Goal: Information Seeking & Learning: Learn about a topic

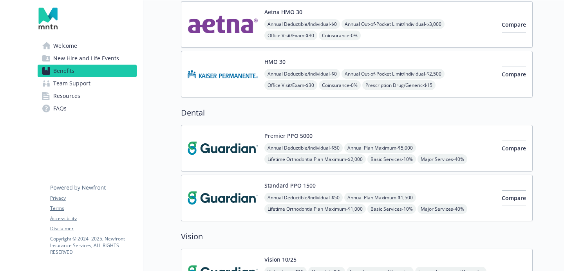
scroll to position [445, 0]
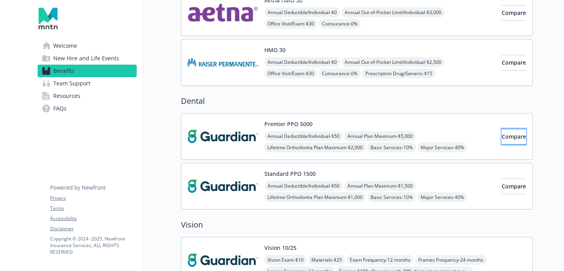
click at [515, 137] on button "Compare" at bounding box center [513, 137] width 24 height 16
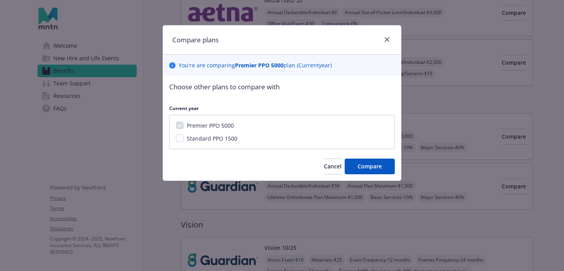
click at [196, 141] on span "Standard PPO 1500" at bounding box center [212, 138] width 50 height 7
click at [184, 141] on input "Standard PPO 1500" at bounding box center [180, 138] width 8 height 8
click at [228, 139] on span "Standard PPO 1500" at bounding box center [212, 138] width 50 height 7
click at [184, 139] on input "Standard PPO 1500" at bounding box center [180, 138] width 8 height 8
checkbox input "false"
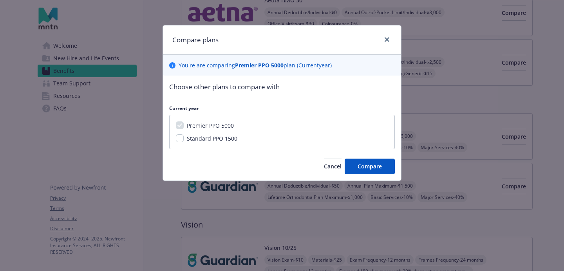
click at [218, 122] on span "Premier PPO 5000" at bounding box center [210, 125] width 47 height 7
click at [324, 168] on span "Cancel" at bounding box center [333, 165] width 18 height 7
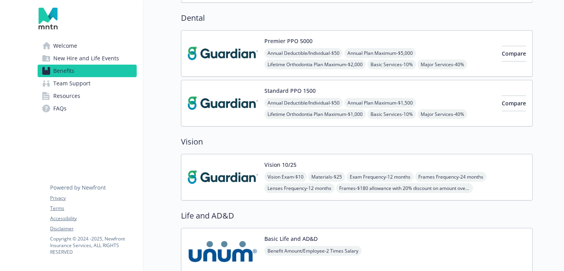
scroll to position [593, 0]
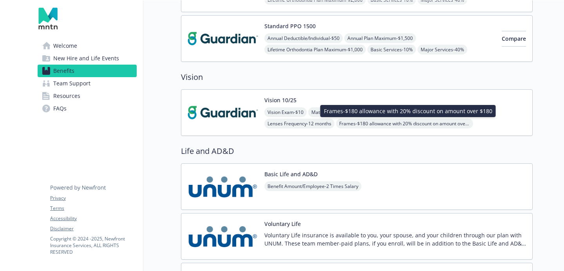
click at [319, 146] on h2 "Life and AD&D" at bounding box center [356, 151] width 351 height 12
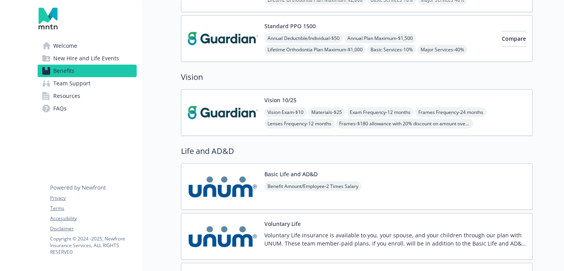
click at [436, 123] on span "Frames - $180 allowance with 20% discount on amount over $180" at bounding box center [404, 124] width 137 height 10
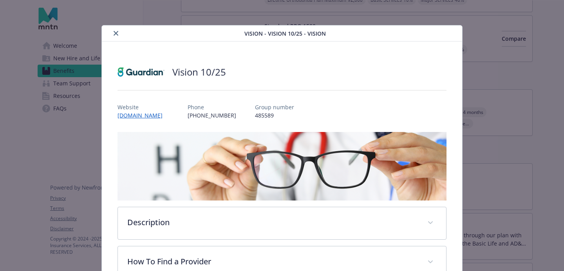
click at [113, 26] on div "Vision - Vision 10/25 - Vision" at bounding box center [282, 33] width 360 height 16
click at [117, 31] on icon "close" at bounding box center [116, 33] width 5 height 5
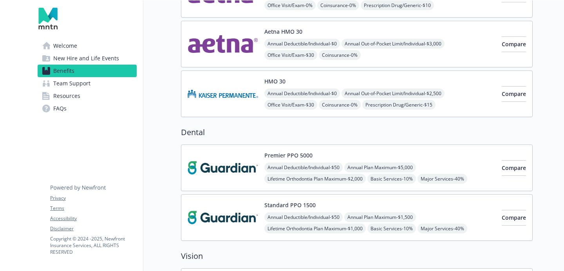
scroll to position [414, 0]
click at [353, 154] on div "Premier PPO 5000 Annual Deductible/Individual - $50 Annual Plan Maximum - $5,00…" at bounding box center [379, 167] width 231 height 33
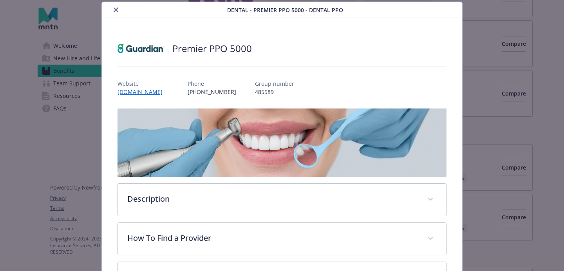
scroll to position [248, 0]
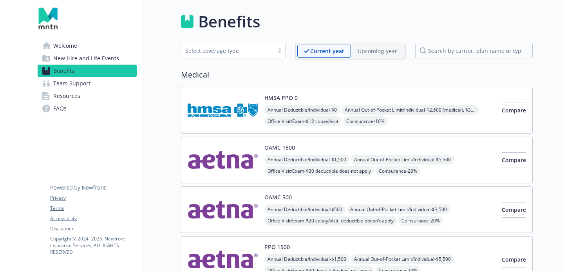
scroll to position [10, 0]
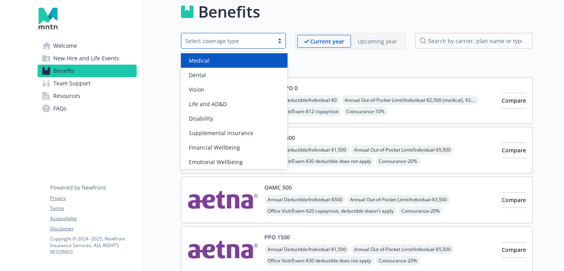
click at [283, 38] on div at bounding box center [280, 41] width 12 height 6
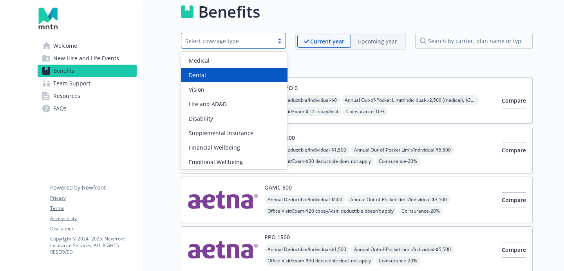
click at [264, 74] on div "Dental" at bounding box center [234, 75] width 97 height 8
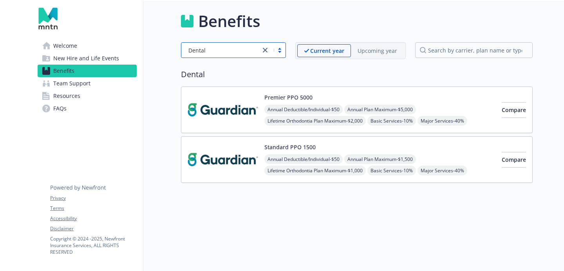
scroll to position [0, 0]
click at [277, 55] on div "Dental" at bounding box center [233, 50] width 105 height 16
click at [269, 50] on link "close" at bounding box center [264, 49] width 9 height 9
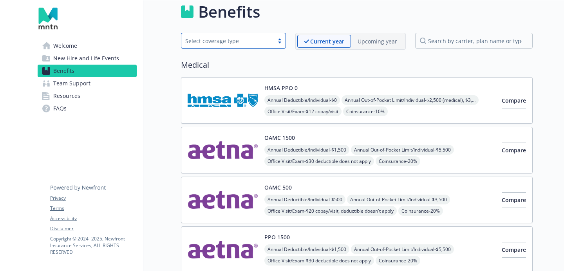
click at [372, 45] on p "Upcoming year" at bounding box center [377, 41] width 40 height 8
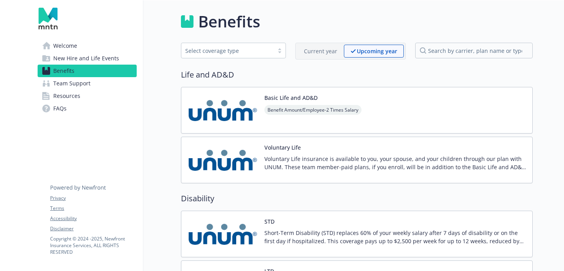
click at [329, 52] on p "Current year" at bounding box center [320, 51] width 33 height 8
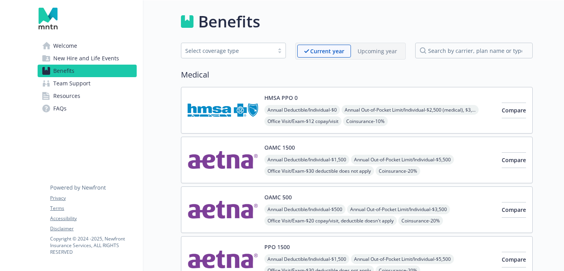
click at [92, 85] on link "Team Support" at bounding box center [87, 83] width 99 height 13
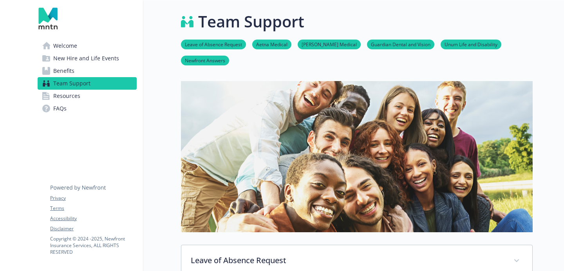
click at [222, 46] on link "Leave of Absence Request" at bounding box center [213, 43] width 65 height 7
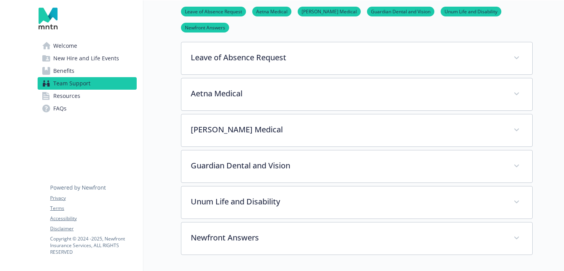
scroll to position [204, 0]
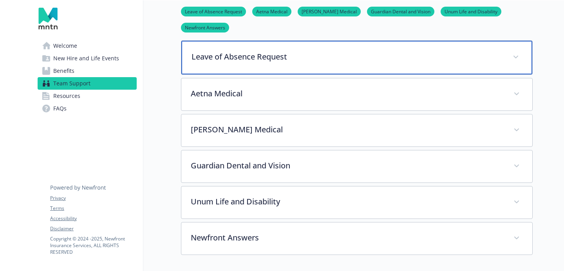
click at [310, 55] on p "Leave of Absence Request" at bounding box center [347, 57] width 312 height 12
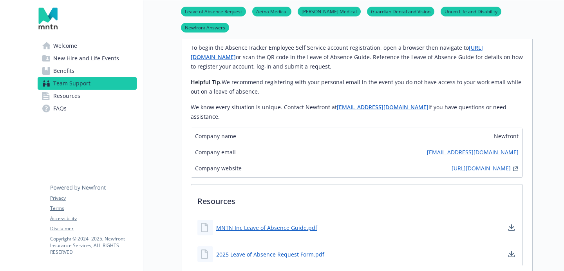
scroll to position [836, 0]
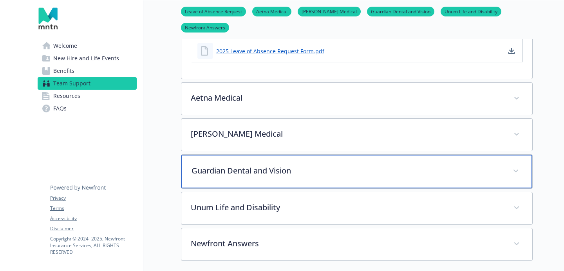
click at [288, 172] on div "Guardian Dental and Vision" at bounding box center [356, 172] width 351 height 34
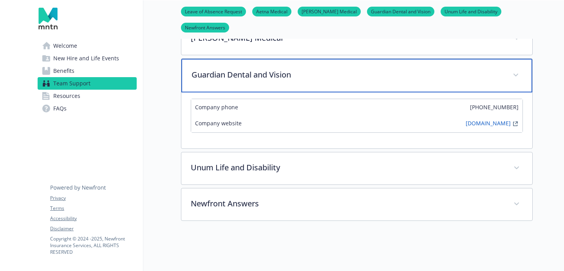
scroll to position [948, 0]
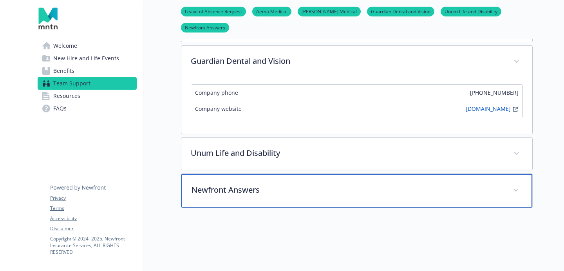
click at [316, 185] on p "Newfront Answers" at bounding box center [347, 190] width 312 height 12
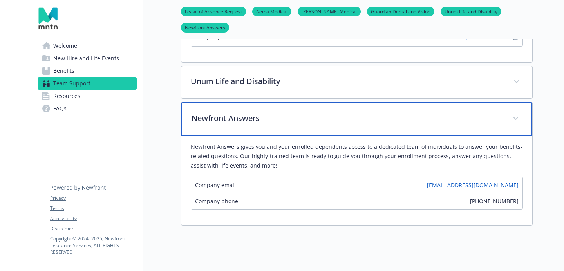
scroll to position [1020, 0]
click at [387, 102] on div "Newfront Answers" at bounding box center [356, 119] width 351 height 34
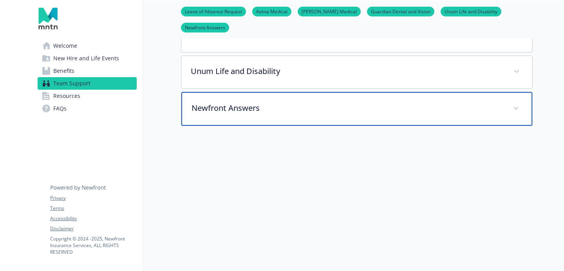
scroll to position [1030, 0]
